Goal: Task Accomplishment & Management: Manage account settings

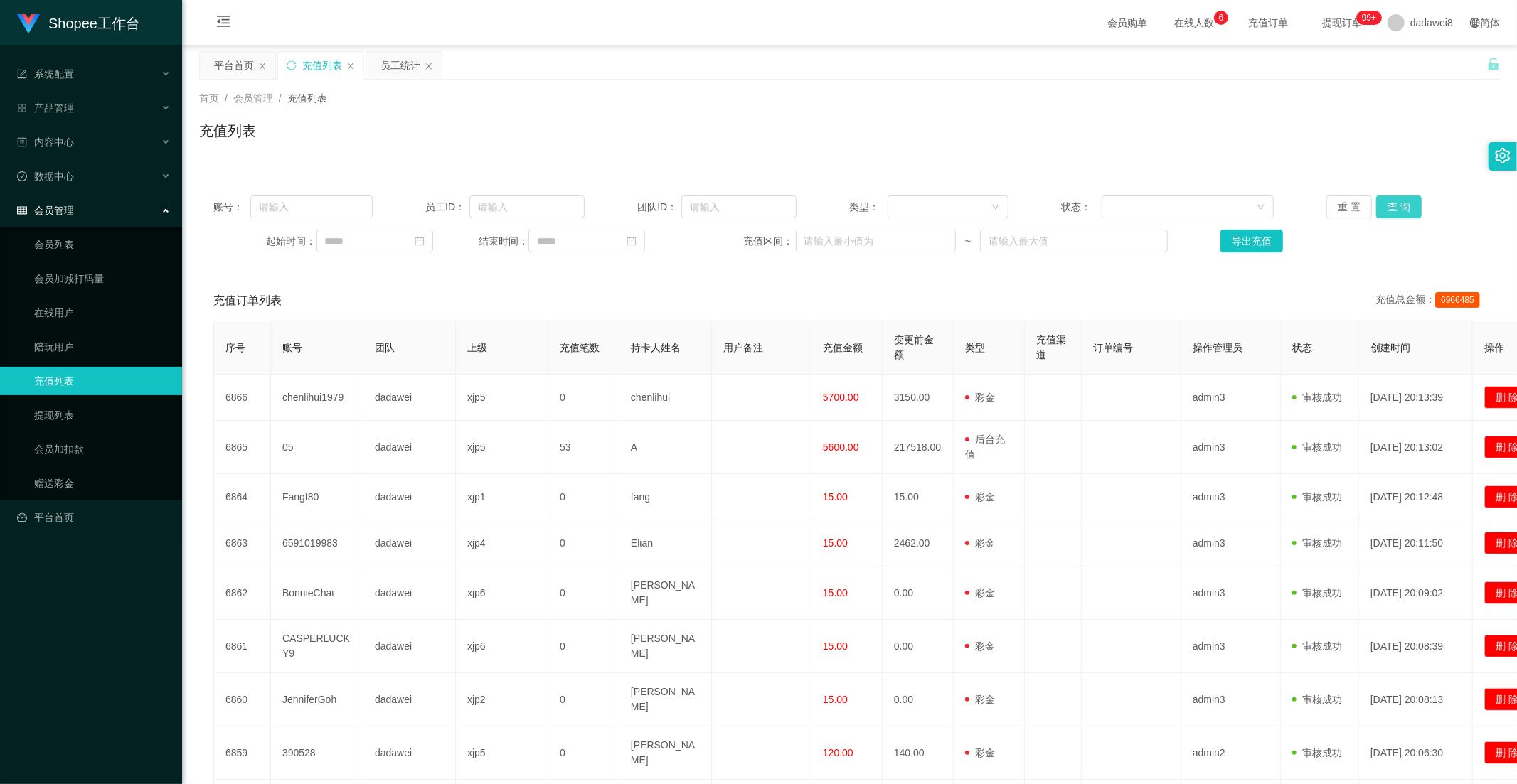
click at [1378, 206] on button "查 询" at bounding box center [1399, 206] width 45 height 23
click at [398, 69] on div "员工统计" at bounding box center [400, 65] width 39 height 27
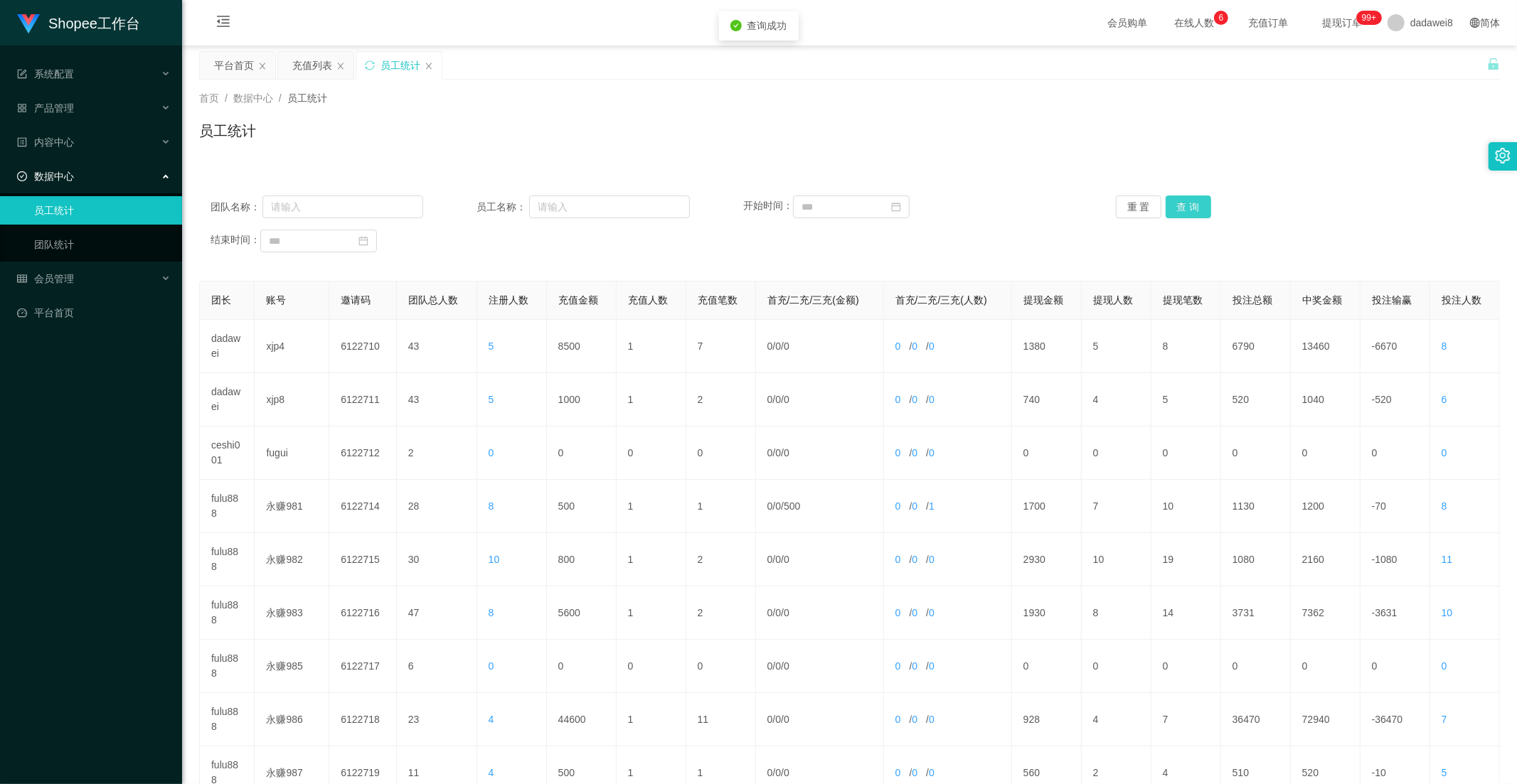
click at [1190, 207] on button "查 询" at bounding box center [1188, 206] width 45 height 23
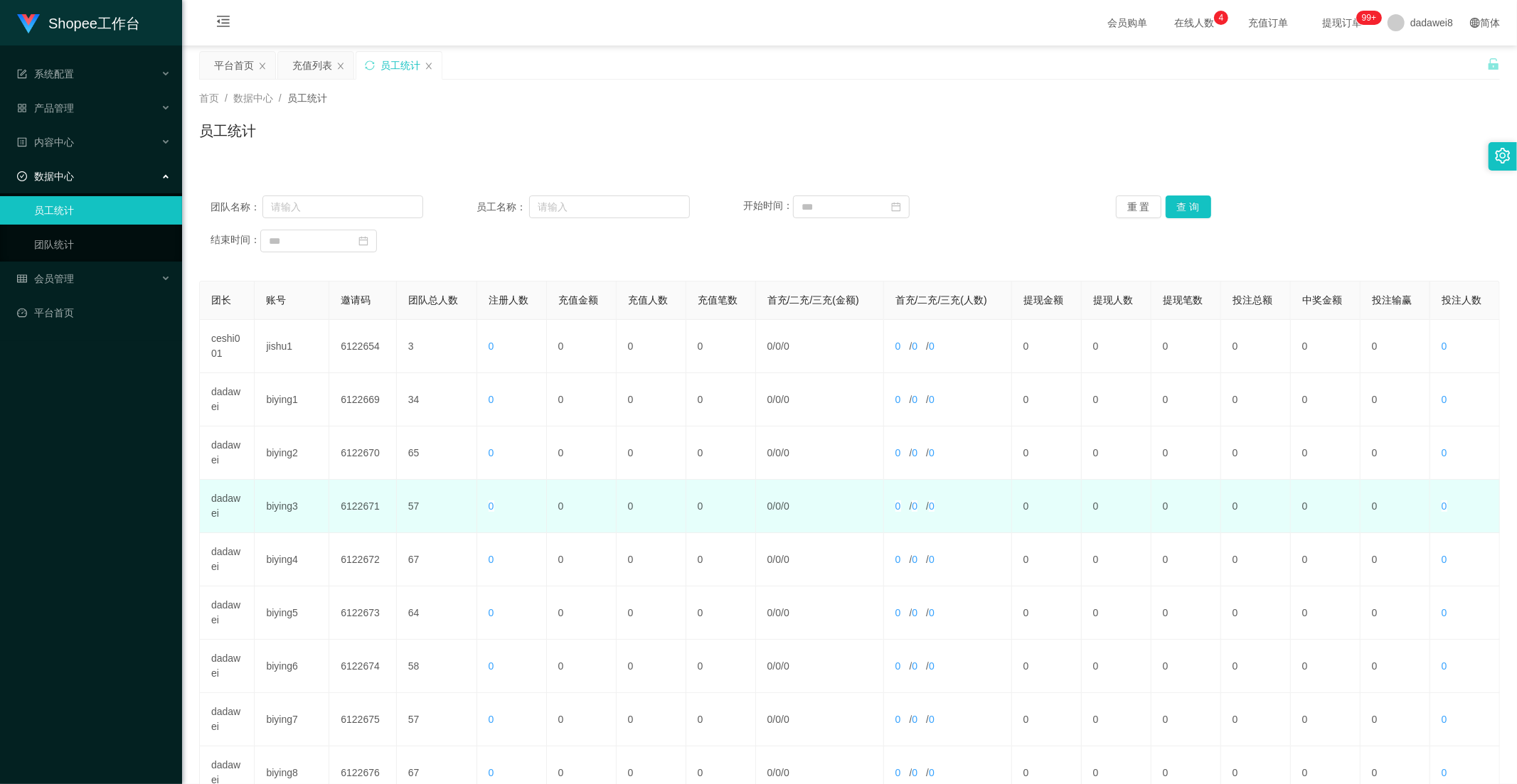
scroll to position [199, 0]
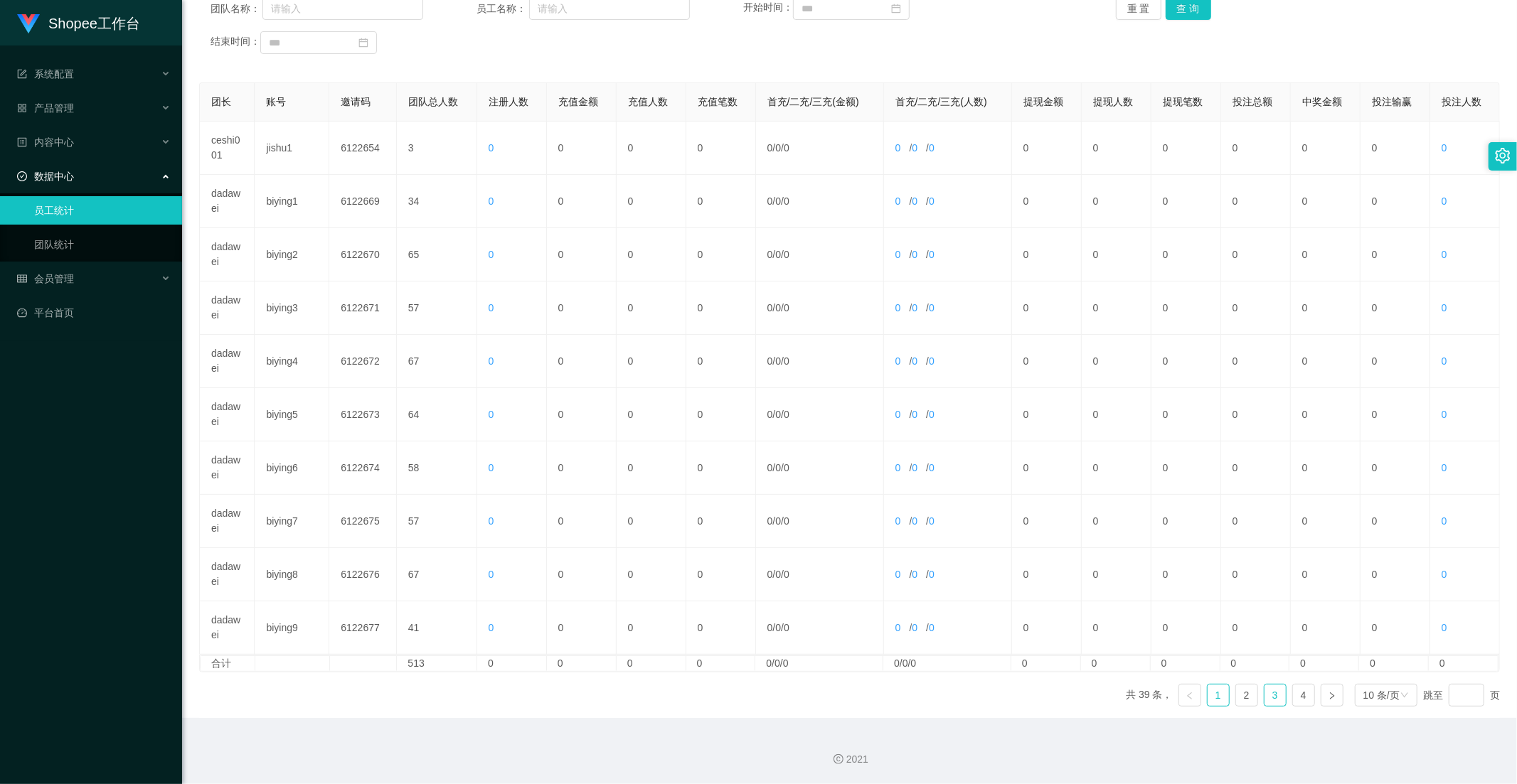
click at [1264, 686] on link "3" at bounding box center [1274, 695] width 21 height 21
click at [1293, 697] on link "4" at bounding box center [1303, 695] width 21 height 21
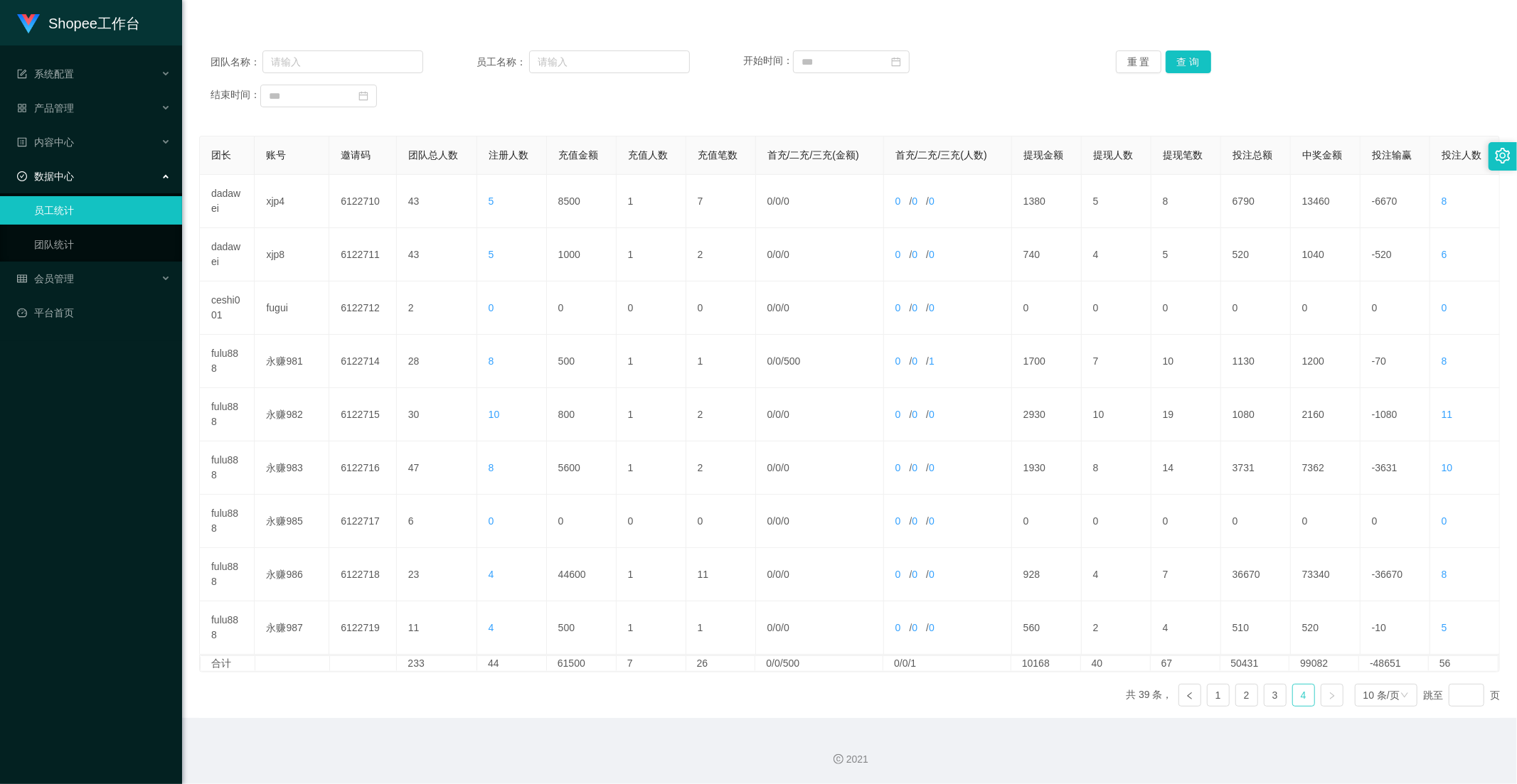
scroll to position [0, 0]
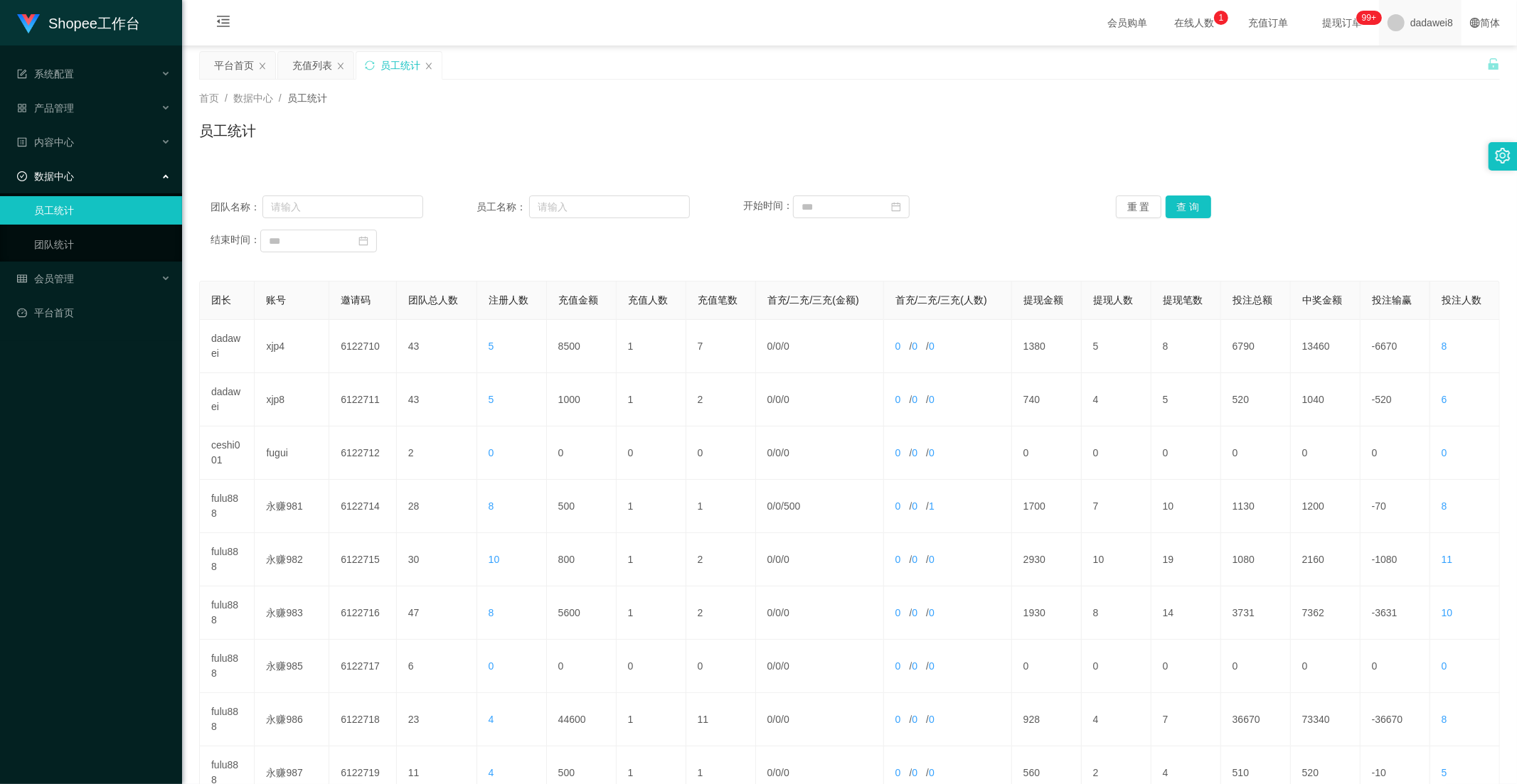
drag, startPoint x: 1444, startPoint y: 19, endPoint x: 1420, endPoint y: 38, distance: 30.6
click at [1444, 18] on div "dadawei8" at bounding box center [1420, 23] width 82 height 45
click at [1425, 65] on div "平台首页 充值列表 员工统计" at bounding box center [843, 76] width 1288 height 49
click at [1410, 20] on span "dadawei8" at bounding box center [1431, 23] width 43 height 45
click at [1403, 73] on ul "退出登录" at bounding box center [1420, 62] width 107 height 29
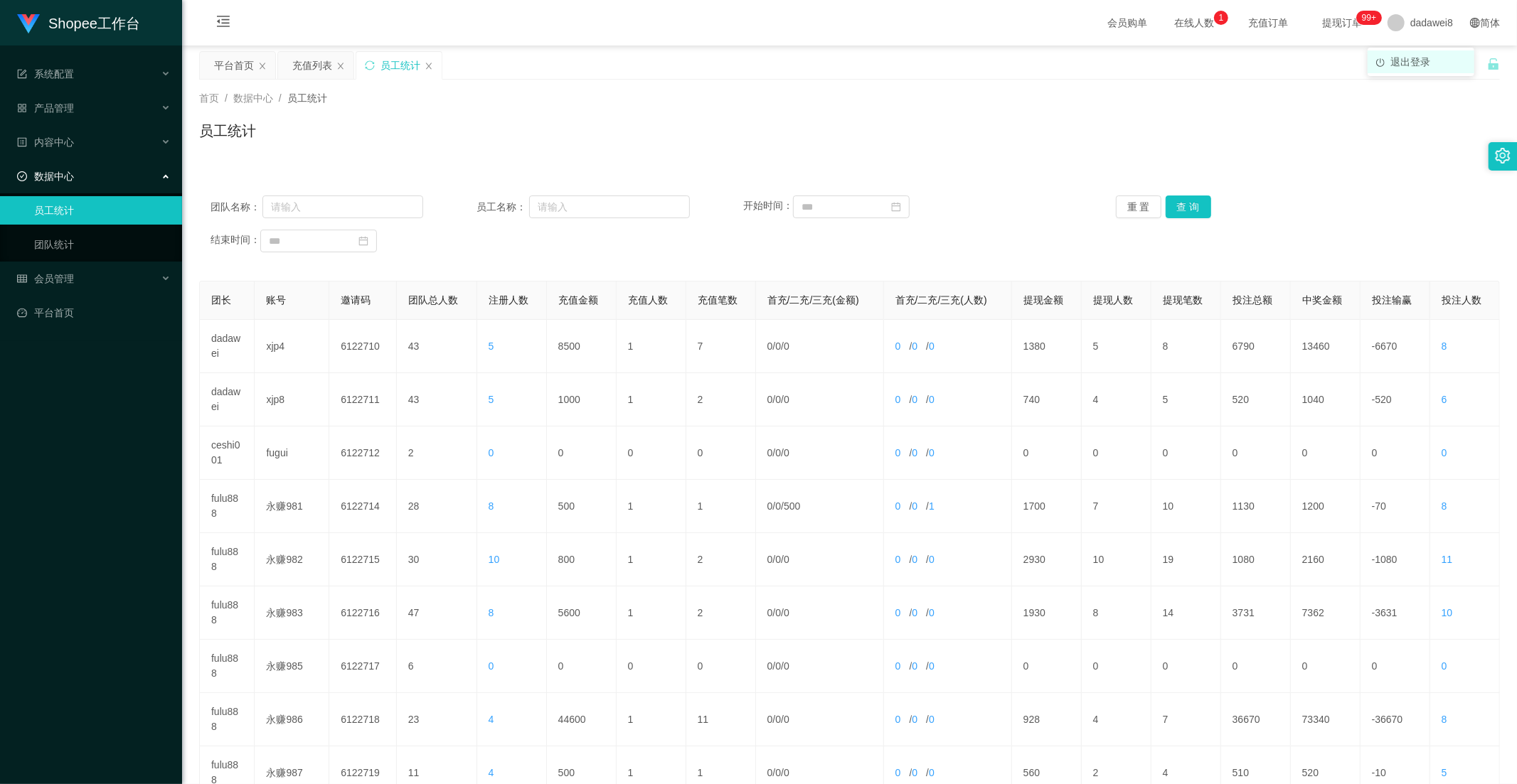
click at [1396, 64] on span "退出登录" at bounding box center [1410, 62] width 39 height 12
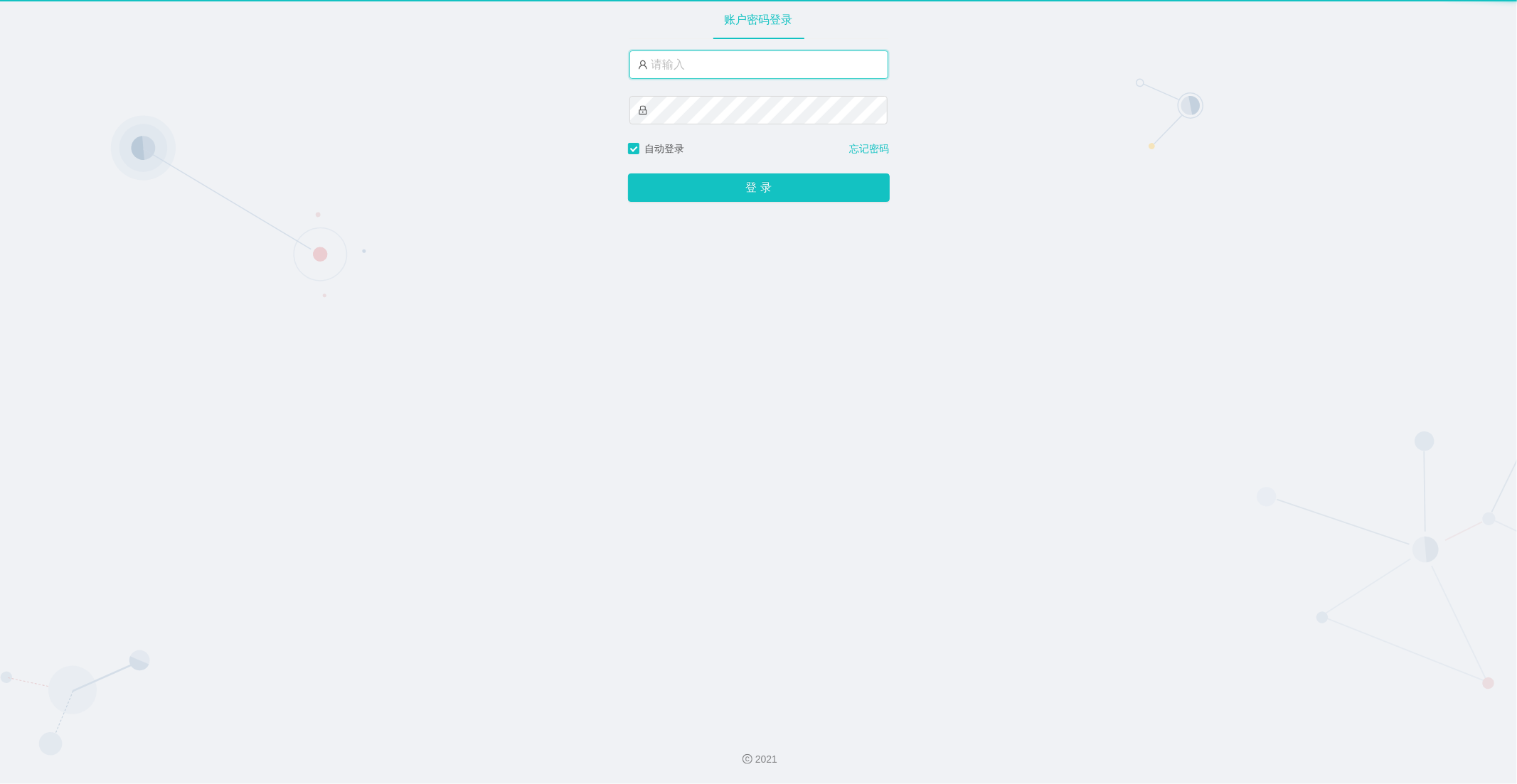
type input "dadawei8"
